Goal: Navigation & Orientation: Find specific page/section

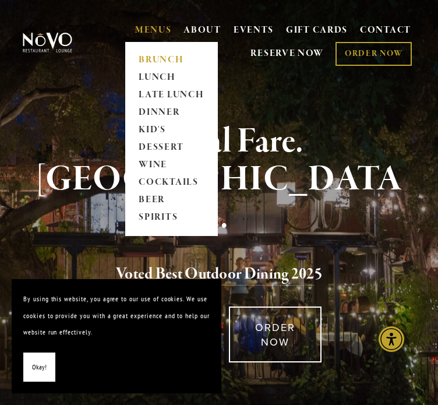
click at [165, 65] on link "BRUNCH" at bounding box center [171, 60] width 73 height 17
click at [158, 76] on link "LUNCH" at bounding box center [171, 77] width 73 height 17
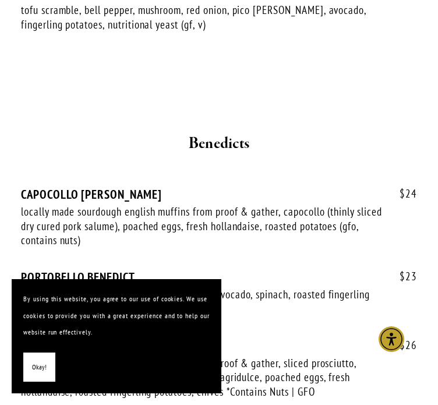
scroll to position [1828, 0]
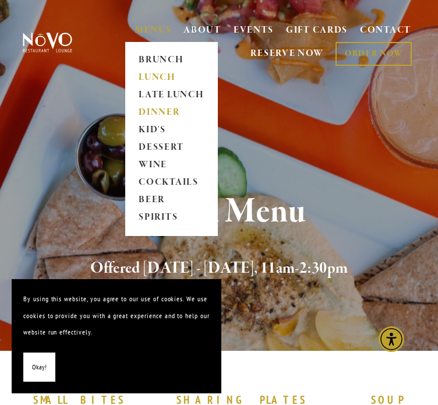
click at [166, 115] on link "DINNER" at bounding box center [171, 112] width 73 height 17
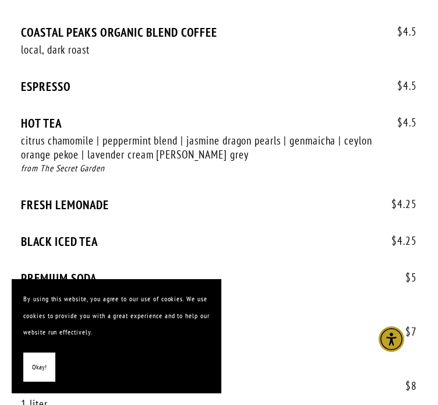
scroll to position [3636, 0]
